Goal: Task Accomplishment & Management: Complete application form

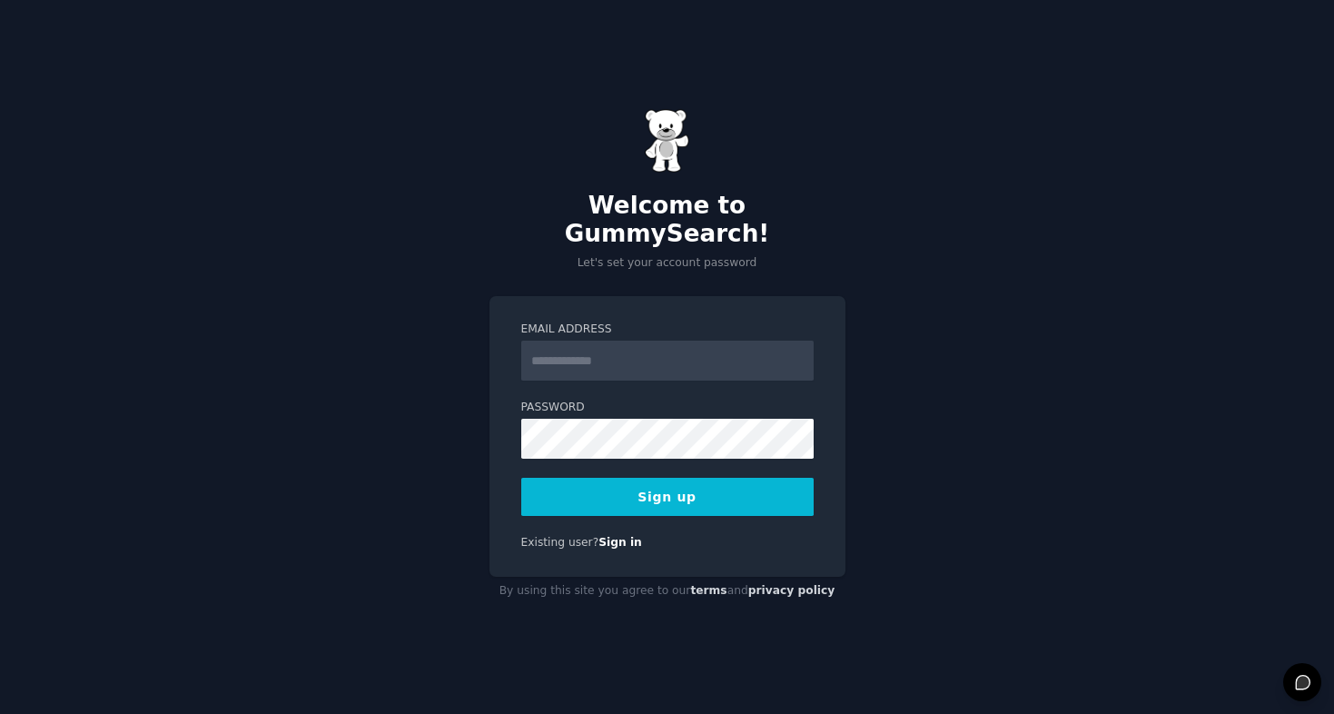
click at [687, 354] on input "Email Address" at bounding box center [667, 360] width 292 height 40
type input "**********"
click at [702, 489] on button "Sign up" at bounding box center [667, 497] width 292 height 38
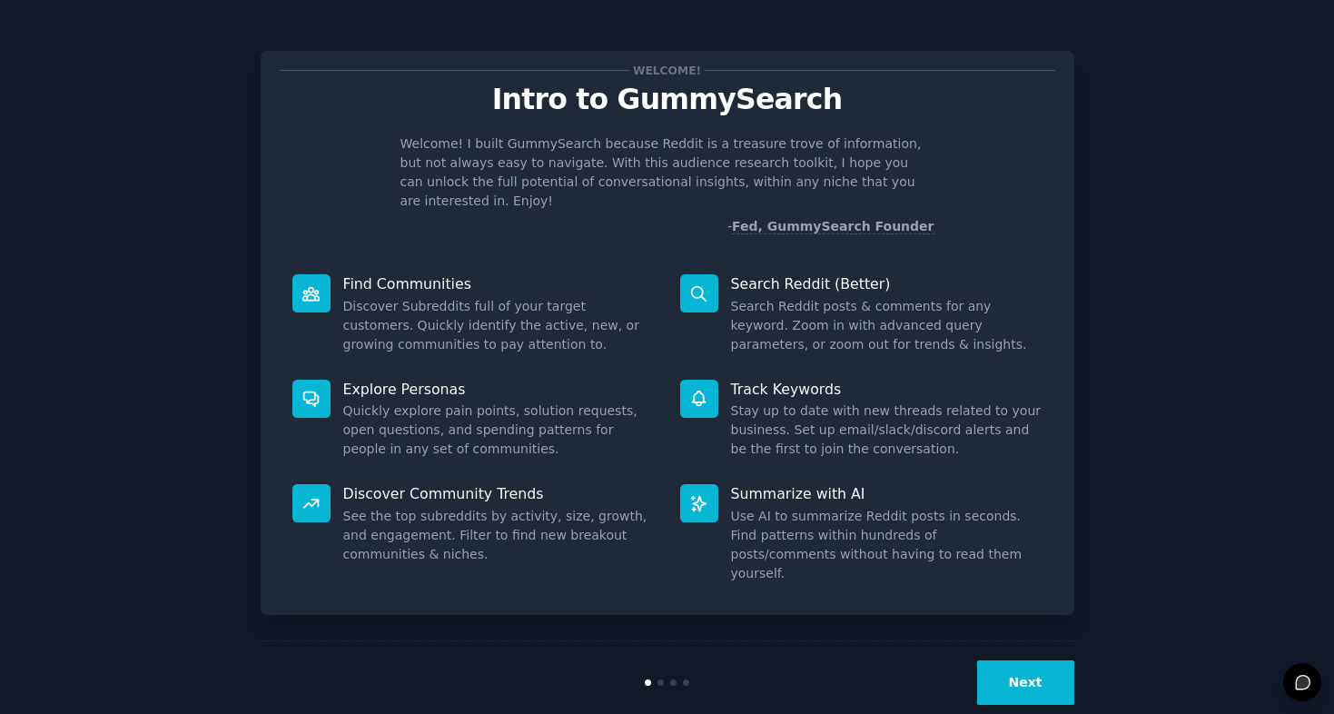
click at [1048, 660] on button "Next" at bounding box center [1025, 682] width 97 height 44
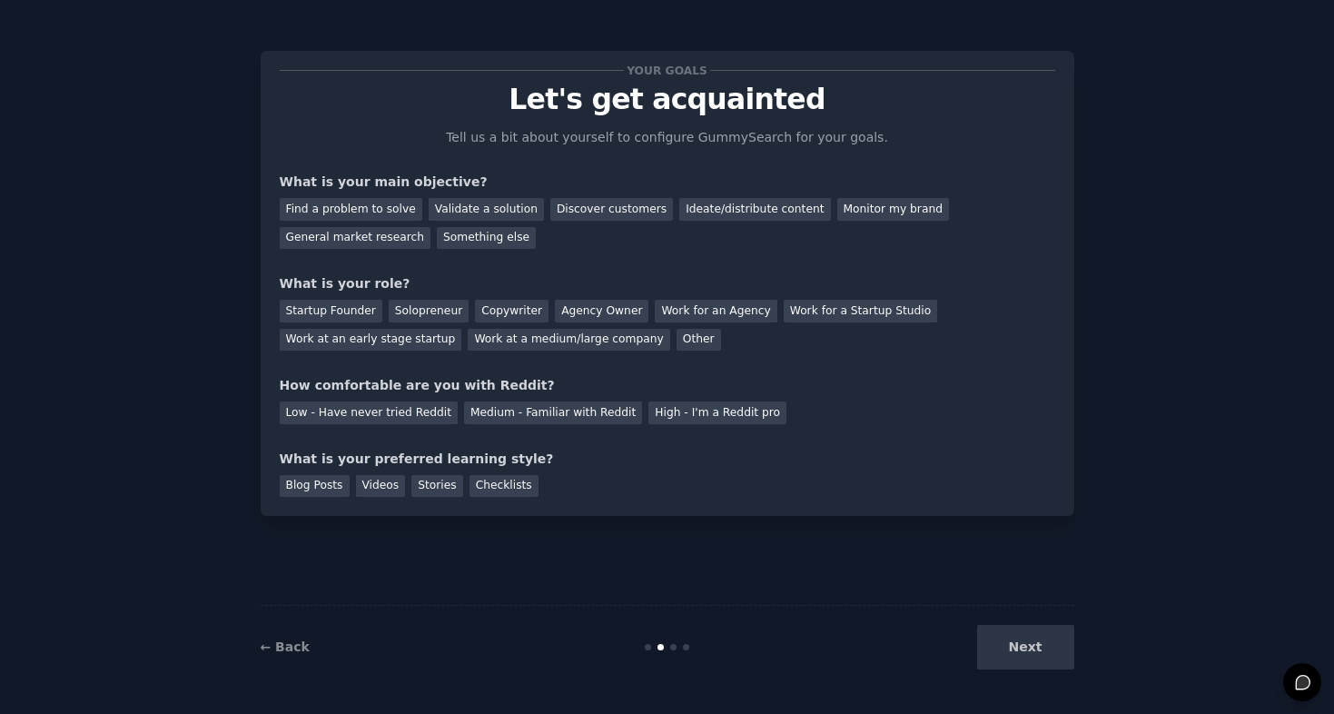
click at [1048, 644] on div "Next" at bounding box center [938, 647] width 271 height 44
click at [324, 307] on div "Startup Founder" at bounding box center [331, 311] width 103 height 23
click at [388, 205] on div "Find a problem to solve" at bounding box center [351, 209] width 143 height 23
click at [491, 240] on div "Something else" at bounding box center [486, 238] width 99 height 23
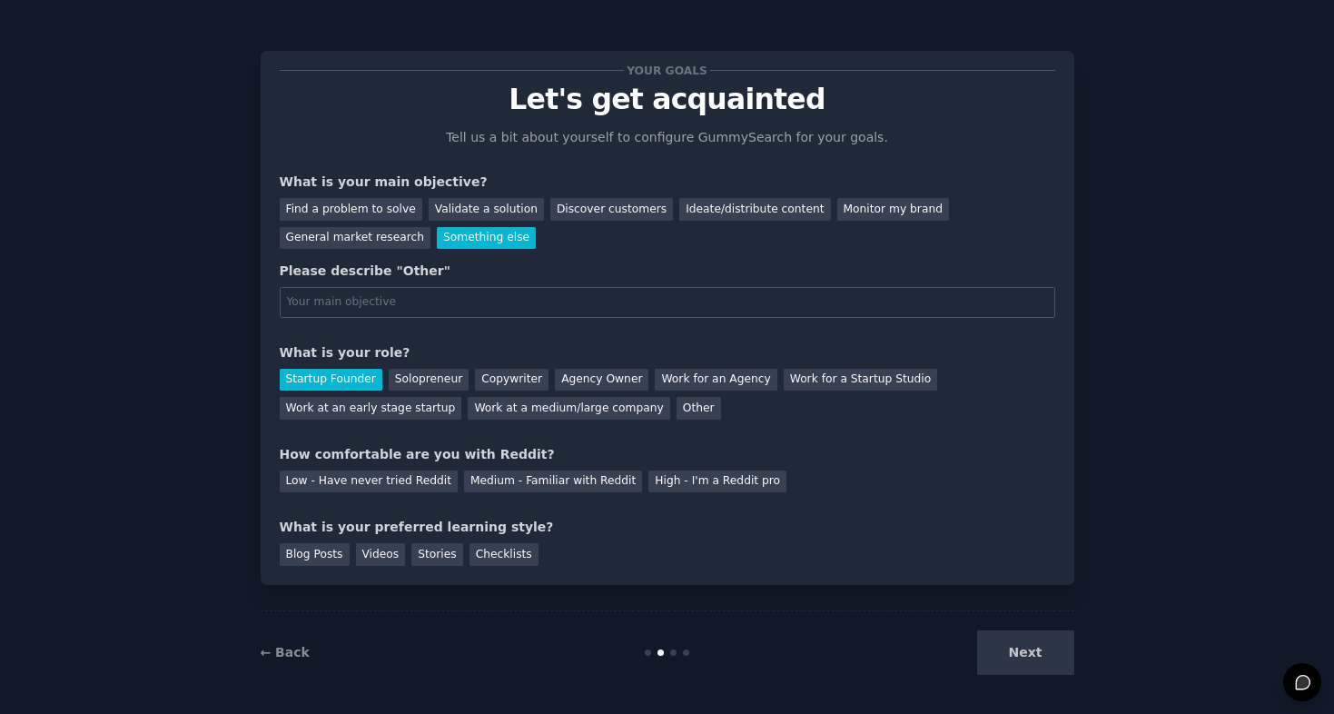
click at [1064, 630] on div "Next" at bounding box center [938, 652] width 271 height 44
click at [1034, 638] on div "Next" at bounding box center [938, 652] width 271 height 44
click at [1026, 669] on div "Next" at bounding box center [938, 652] width 271 height 44
click at [492, 554] on div "Checklists" at bounding box center [503, 554] width 69 height 23
click at [442, 550] on div "Stories" at bounding box center [436, 554] width 51 height 23
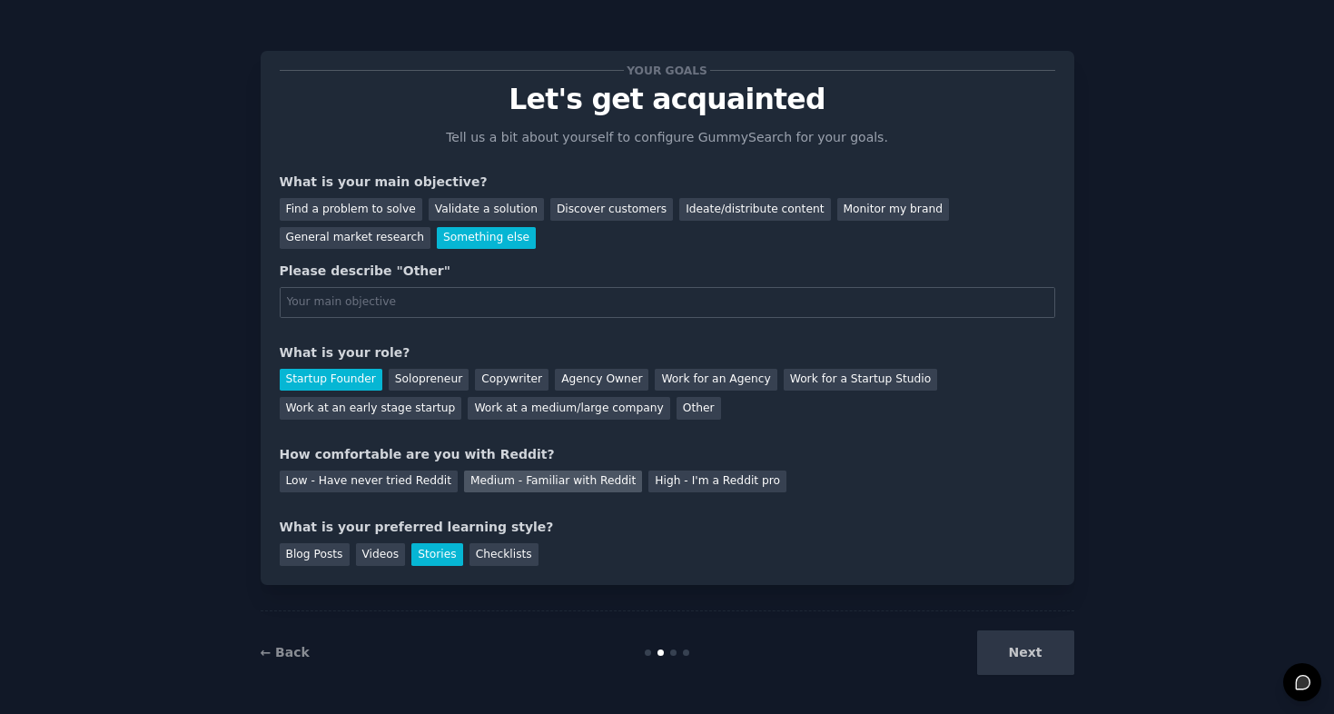
click at [559, 476] on div "Medium - Familiar with Reddit" at bounding box center [553, 481] width 178 height 23
click at [1035, 661] on div "Next" at bounding box center [938, 652] width 271 height 44
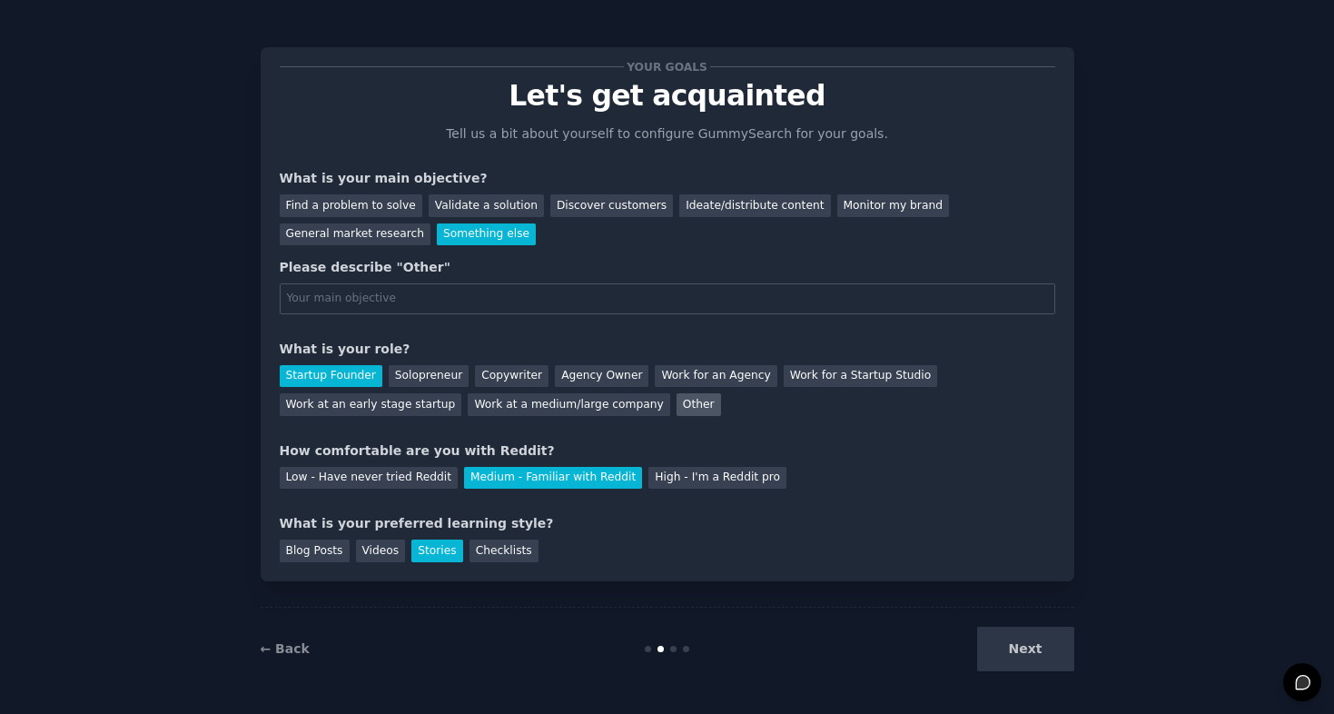
scroll to position [3, 0]
click at [358, 296] on input "text" at bounding box center [667, 299] width 775 height 31
click at [369, 229] on div "General market research" at bounding box center [356, 235] width 152 height 23
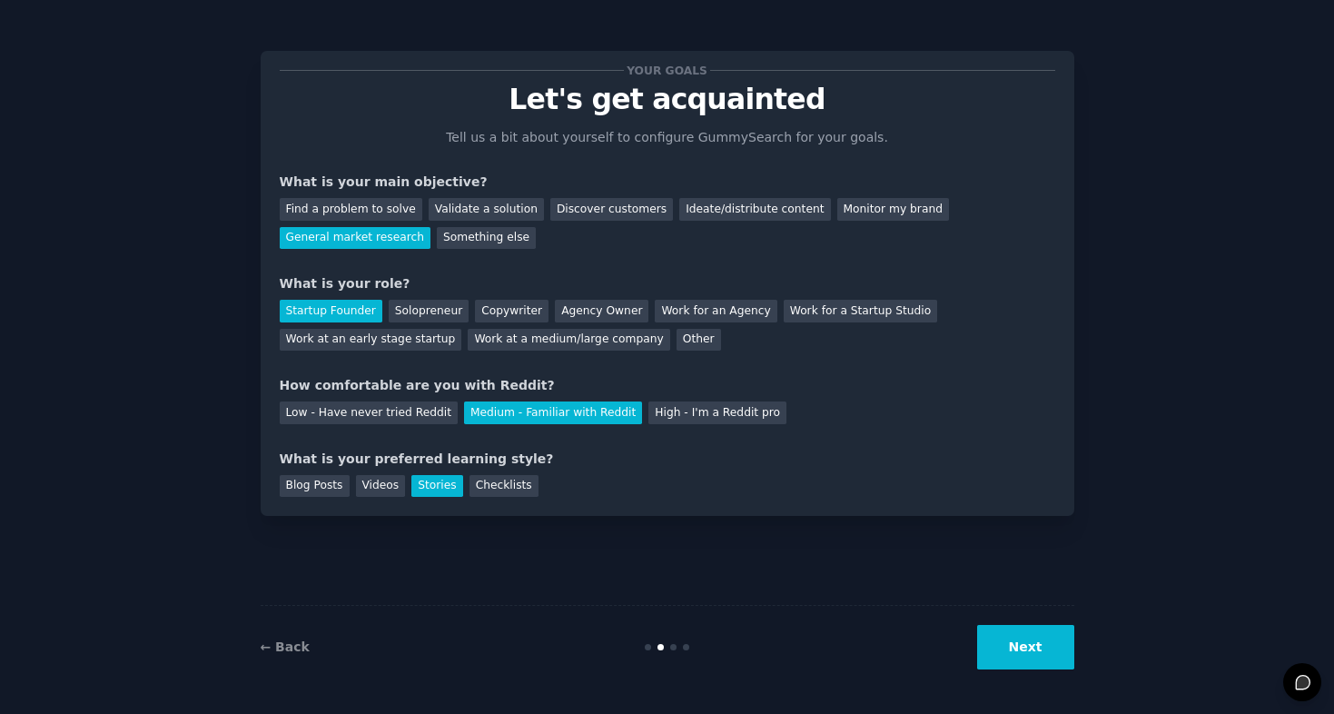
click at [1049, 655] on button "Next" at bounding box center [1025, 647] width 97 height 44
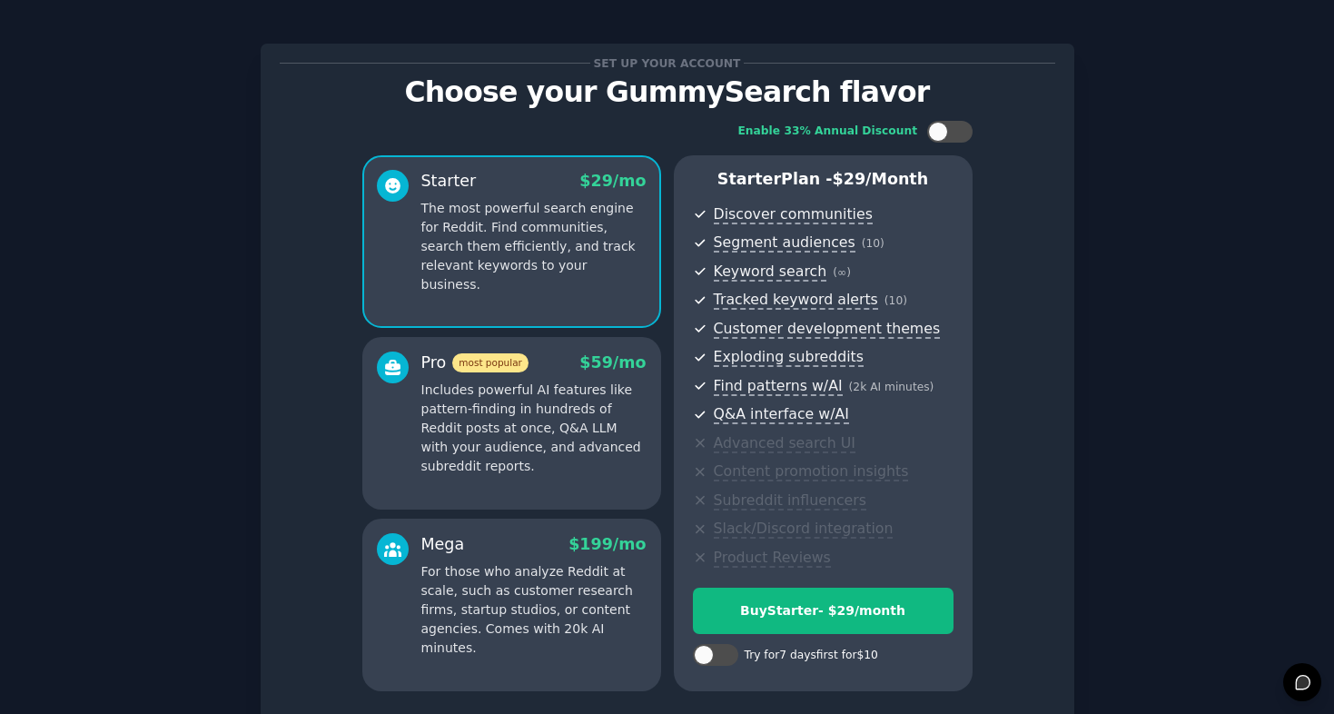
scroll to position [8, 0]
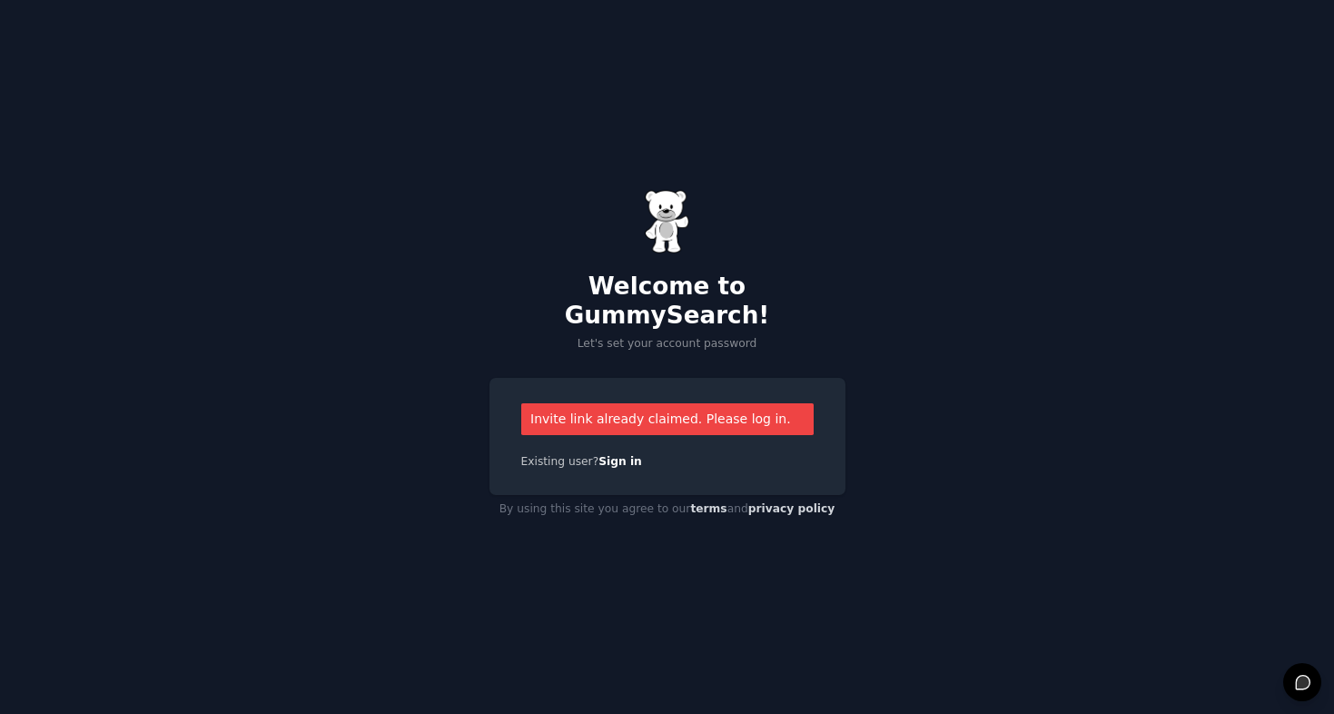
click at [596, 406] on div "Invite link already claimed. Please log in." at bounding box center [667, 419] width 292 height 32
click at [699, 404] on div "Invite link already claimed. Please log in." at bounding box center [667, 419] width 292 height 32
